Goal: Task Accomplishment & Management: Manage account settings

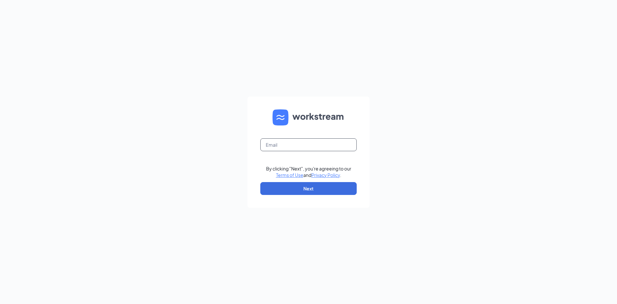
click at [354, 146] on input "text" at bounding box center [309, 144] width 96 height 13
type input "culvers.francia@gmail.com"
click at [321, 195] on button "Next" at bounding box center [309, 188] width 96 height 13
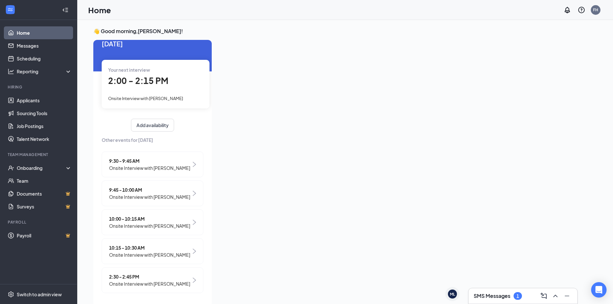
scroll to position [40, 0]
click at [168, 251] on span "Onsite Interview with [PERSON_NAME]" at bounding box center [149, 254] width 81 height 7
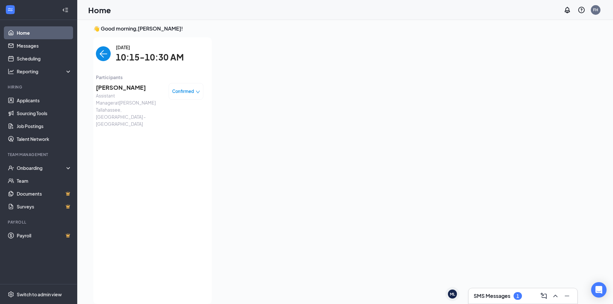
click at [124, 88] on span "Jearmey Wilson" at bounding box center [130, 87] width 68 height 9
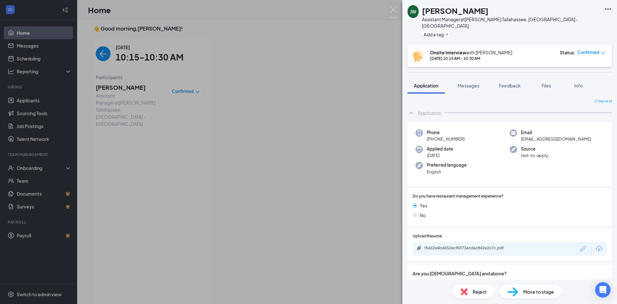
click at [538, 290] on span "Move to stage" at bounding box center [539, 291] width 31 height 7
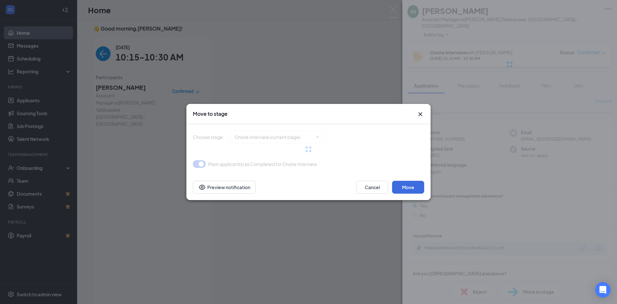
type input "Hiring Complete (final stage)"
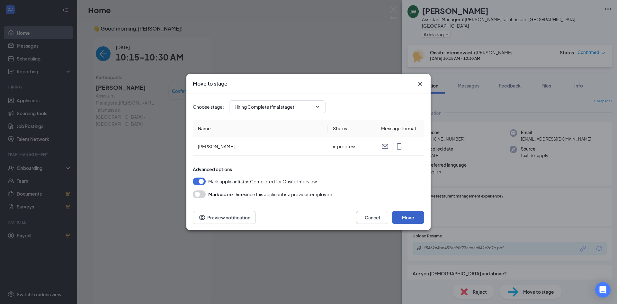
click at [413, 215] on button "Move" at bounding box center [408, 217] width 32 height 13
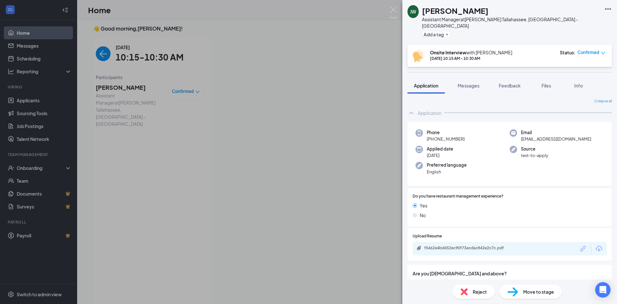
click at [111, 41] on div "JW Jearmey Wilson Assistant Manager at Culver’s Tallahassee, FL - Monroe St Add…" at bounding box center [308, 152] width 617 height 304
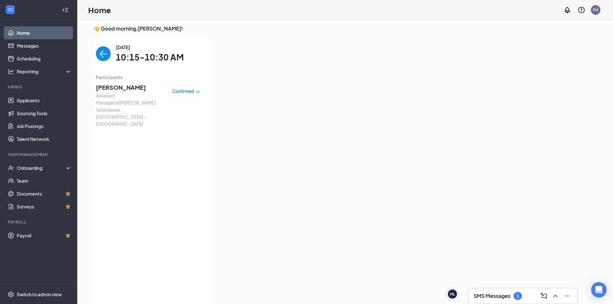
click at [102, 52] on img "back-button" at bounding box center [103, 53] width 15 height 15
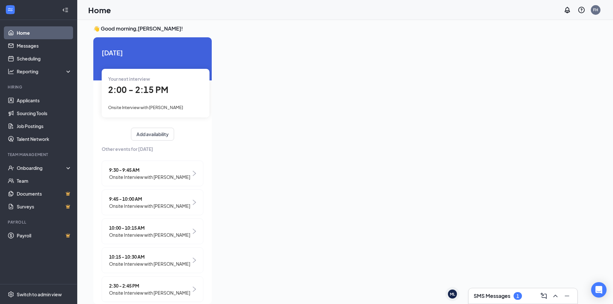
click at [162, 238] on span "Onsite Interview with Christeena Hannam" at bounding box center [149, 234] width 81 height 7
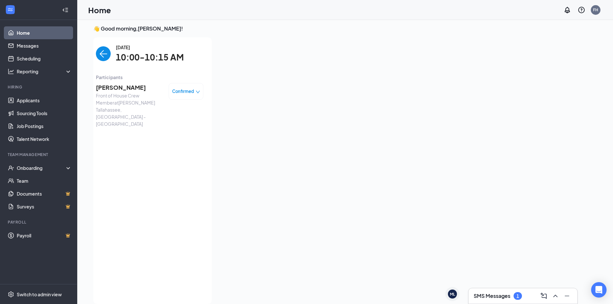
click at [135, 88] on span "Christeena Hannam" at bounding box center [130, 87] width 68 height 9
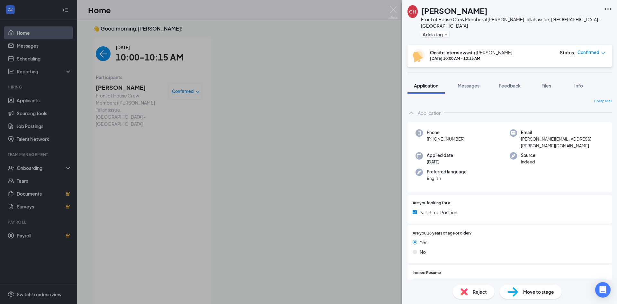
click at [517, 289] on img at bounding box center [513, 291] width 11 height 9
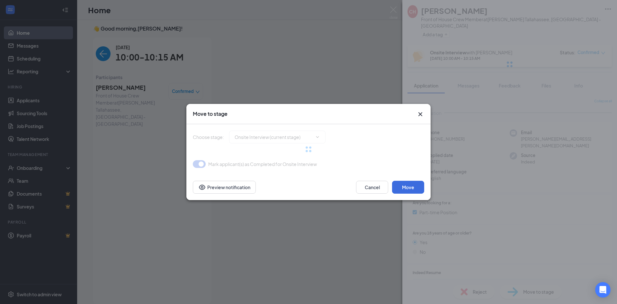
type input "Hiring Complete (final stage)"
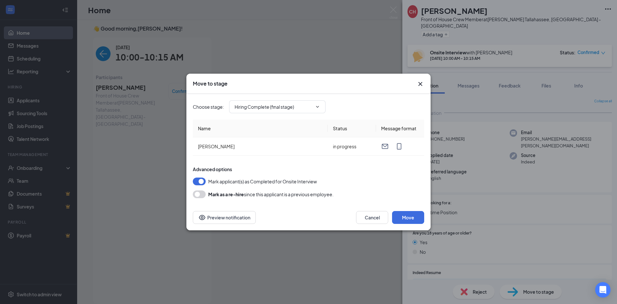
click at [415, 224] on div "Cancel Move Preview notification" at bounding box center [309, 218] width 244 height 26
click at [412, 222] on button "Move" at bounding box center [408, 217] width 32 height 13
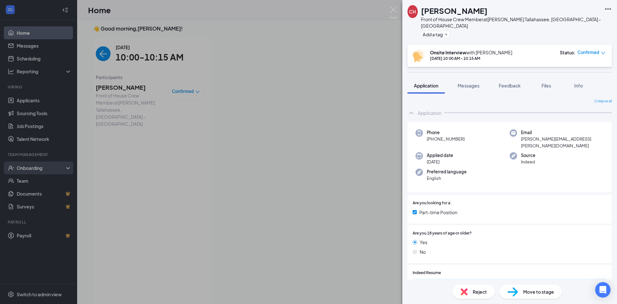
drag, startPoint x: 35, startPoint y: 166, endPoint x: 40, endPoint y: 173, distance: 9.0
click at [35, 166] on div "CH Christeena Hannam Front of House Crew Member at Culver’s Tallahassee, FL - M…" at bounding box center [308, 152] width 617 height 304
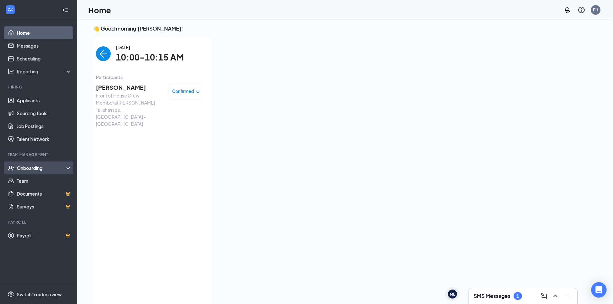
click at [35, 169] on div "Onboarding" at bounding box center [42, 168] width 50 height 6
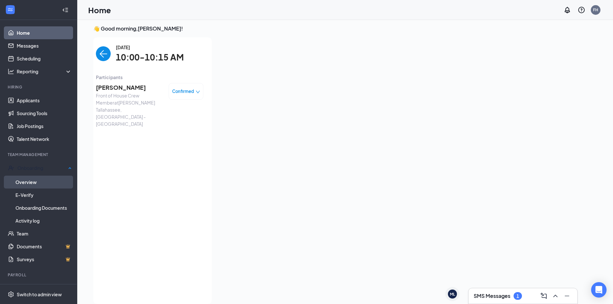
click at [38, 181] on link "Overview" at bounding box center [43, 182] width 56 height 13
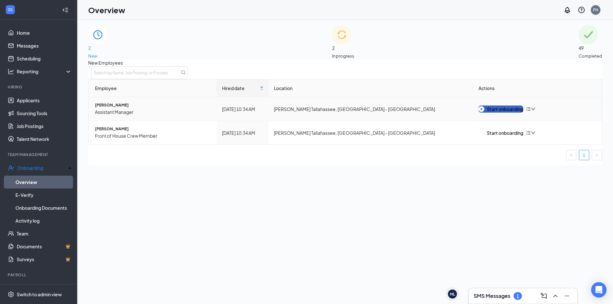
click at [507, 113] on div "Start onboarding" at bounding box center [500, 108] width 45 height 7
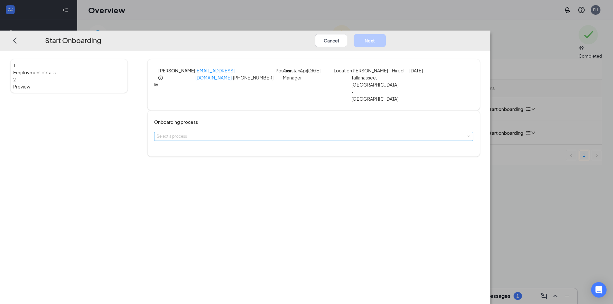
click at [258, 138] on div "Select a process" at bounding box center [312, 136] width 311 height 6
click at [264, 160] on span "Team Member Onboarding" at bounding box center [242, 160] width 49 height 5
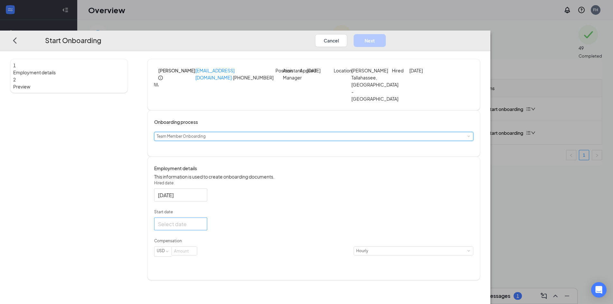
click at [202, 228] on input "Start date" at bounding box center [180, 224] width 44 height 8
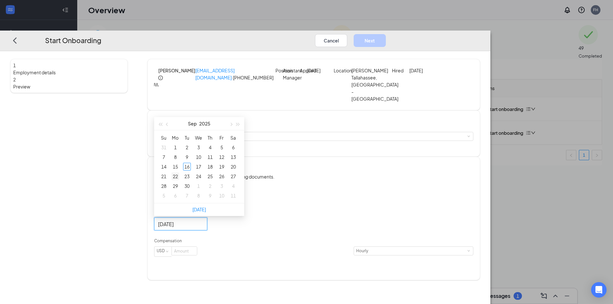
type input "Sep 22, 2025"
click at [179, 180] on div "22" at bounding box center [175, 176] width 8 height 8
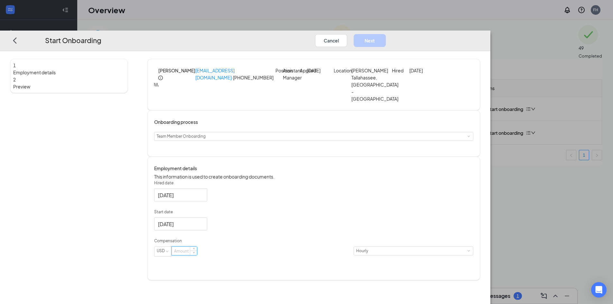
click at [197, 255] on input at bounding box center [184, 251] width 25 height 8
type input "15"
click at [460, 203] on div "Hired date Sep 16, 2025 Start date Sep 22, 2025 Sep 2025 Su Mo Tu We Th Fr Sa 3…" at bounding box center [313, 222] width 319 height 84
click at [386, 34] on button "Next" at bounding box center [369, 40] width 32 height 13
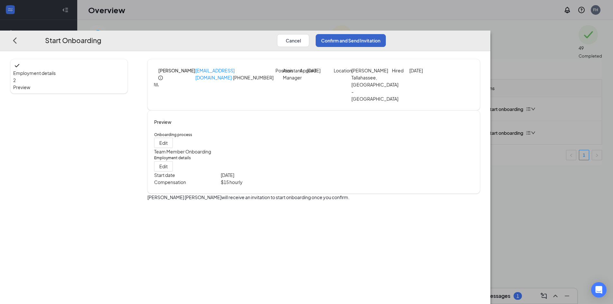
click at [386, 34] on button "Confirm and Send Invitation" at bounding box center [350, 40] width 70 height 13
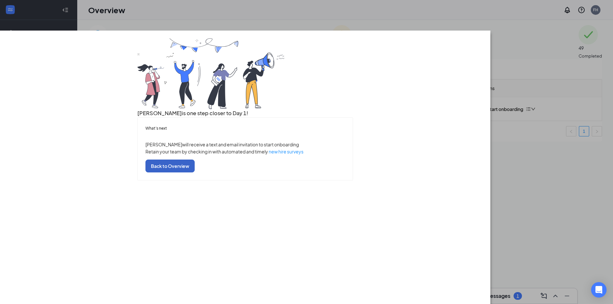
click at [195, 172] on button "Back to Overview" at bounding box center [169, 165] width 49 height 13
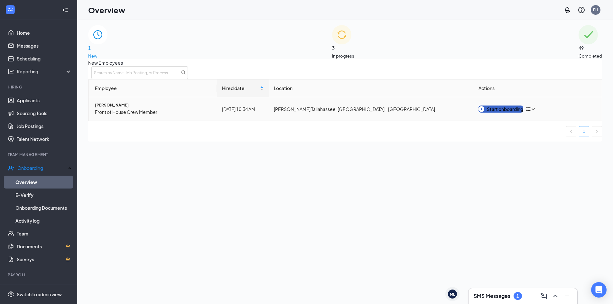
click at [495, 113] on div "Start onboarding" at bounding box center [500, 108] width 45 height 7
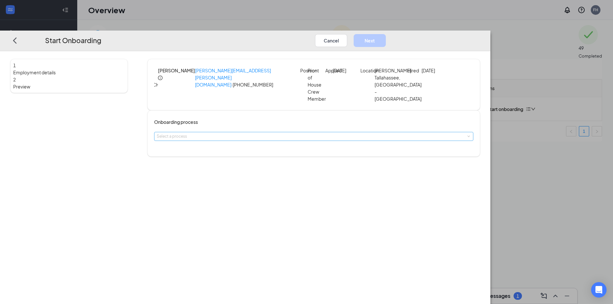
click at [251, 134] on div "Select a process" at bounding box center [312, 136] width 311 height 6
click at [253, 165] on li "Team Member Onboarding" at bounding box center [267, 160] width 105 height 11
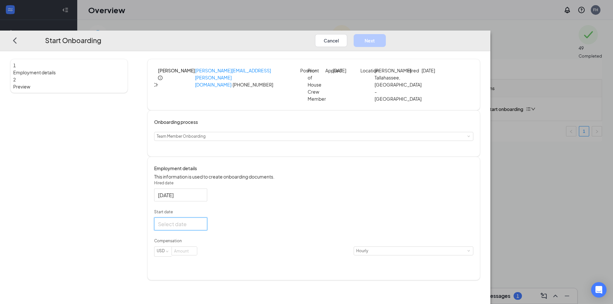
click at [202, 228] on input "Start date" at bounding box center [180, 224] width 44 height 8
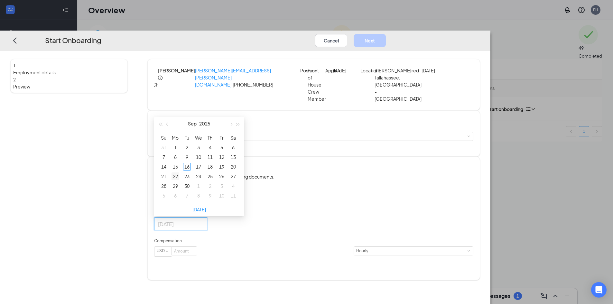
type input "Sep 22, 2025"
click at [179, 180] on div "22" at bounding box center [175, 176] width 8 height 8
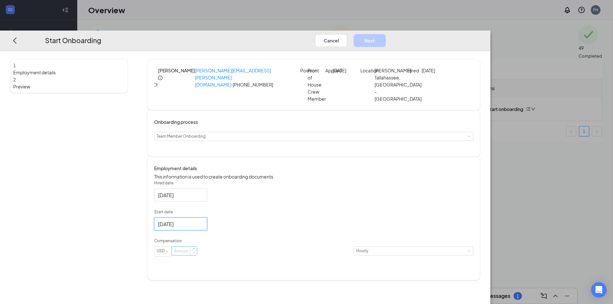
click at [197, 255] on input at bounding box center [184, 251] width 25 height 8
type input "15"
click at [386, 34] on button "Next" at bounding box center [369, 40] width 32 height 13
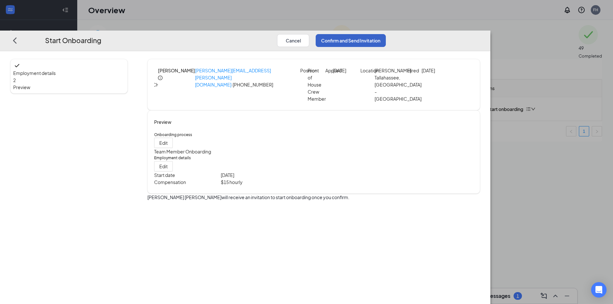
click at [386, 34] on button "Confirm and Send Invitation" at bounding box center [350, 40] width 70 height 13
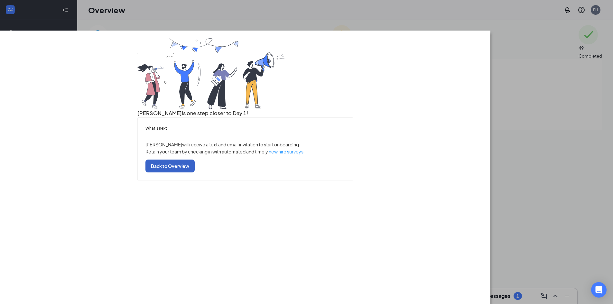
click at [195, 172] on button "Back to Overview" at bounding box center [169, 165] width 49 height 13
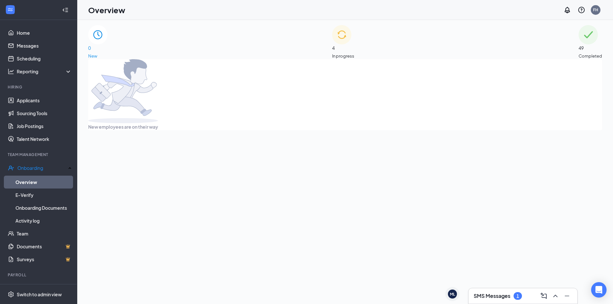
click at [349, 44] on div "4 In progress" at bounding box center [343, 42] width 22 height 34
